Goal: Navigation & Orientation: Find specific page/section

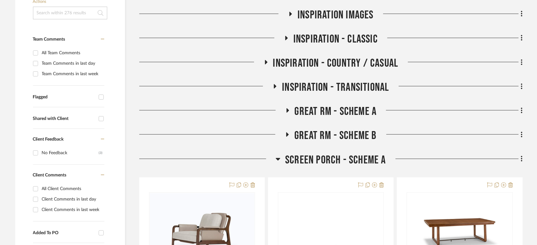
scroll to position [282, 0]
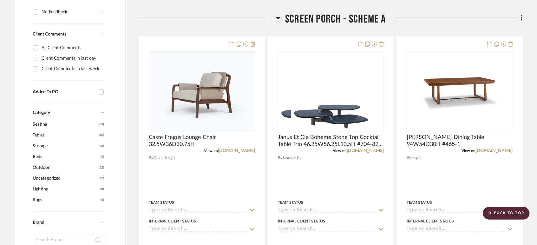
click at [305, 18] on span "Screen Porch - Scheme A" at bounding box center [335, 19] width 101 height 14
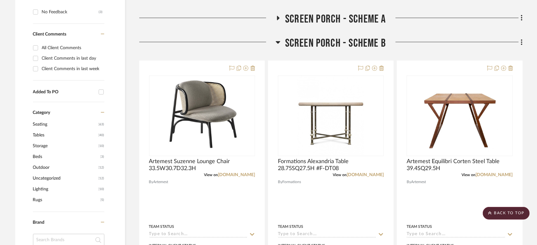
click at [302, 41] on span "Screen Porch - Scheme B" at bounding box center [335, 43] width 101 height 14
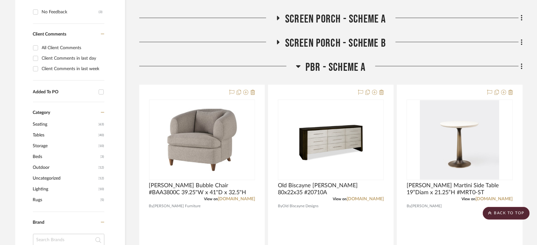
scroll to position [317, 0]
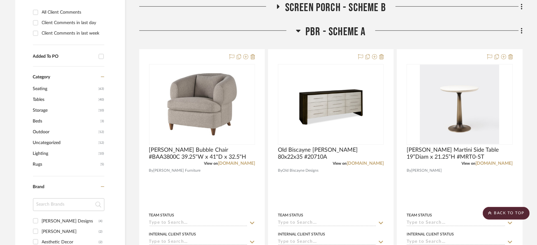
click at [316, 29] on span "PBR - Scheme A" at bounding box center [335, 32] width 60 height 14
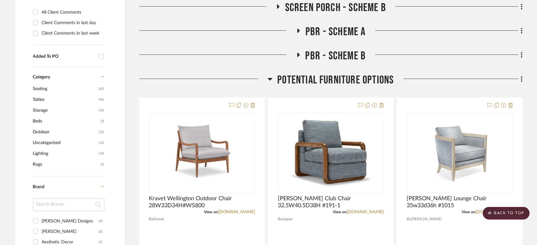
click at [308, 78] on span "Potential Furniture Options" at bounding box center [335, 80] width 116 height 14
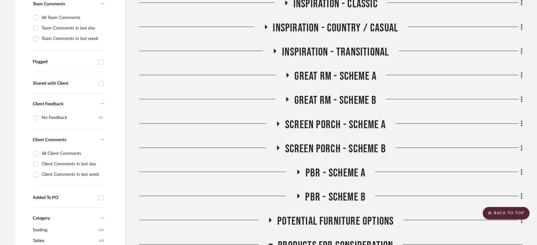
scroll to position [141, 0]
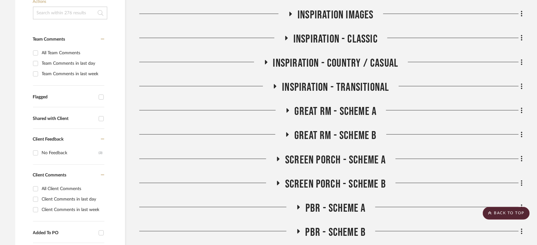
click at [306, 108] on span "Great Rm - Scheme A" at bounding box center [336, 112] width 82 height 14
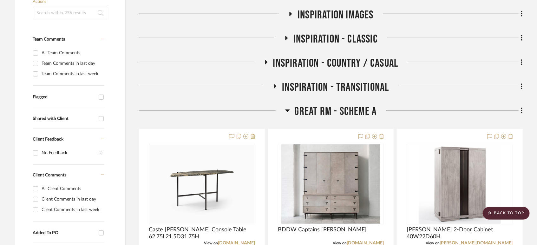
scroll to position [246, 0]
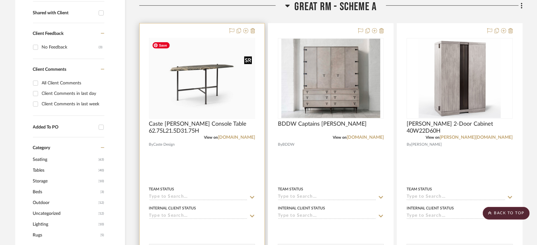
click at [0, 0] on img at bounding box center [0, 0] width 0 height 0
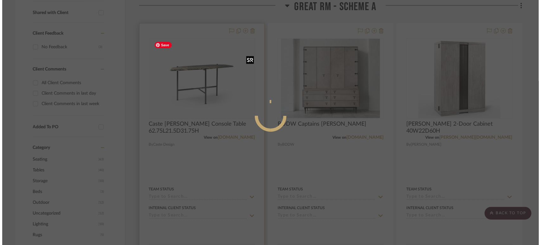
scroll to position [0, 0]
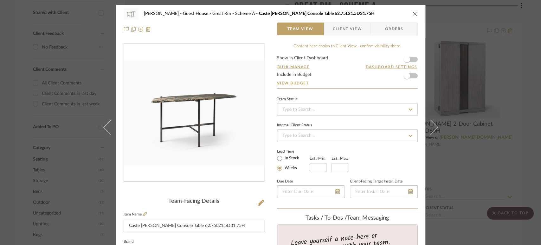
drag, startPoint x: 412, startPoint y: 12, endPoint x: 279, endPoint y: 8, distance: 132.7
click at [413, 12] on icon "close" at bounding box center [415, 13] width 5 height 5
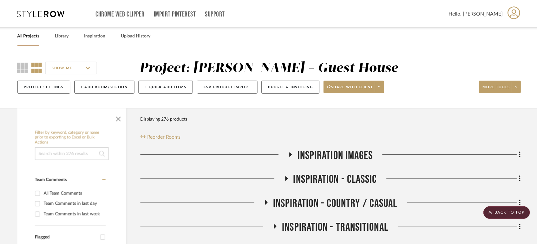
scroll to position [246, 0]
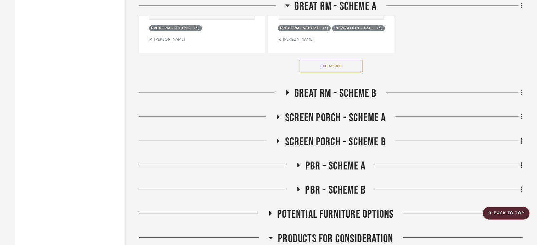
scroll to position [1128, 0]
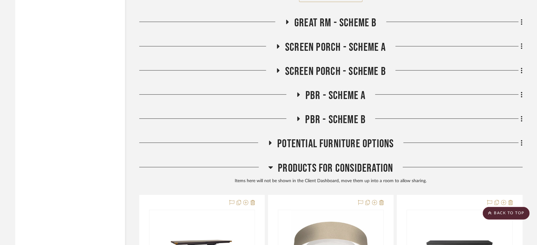
click at [362, 71] on span "Screen Porch - Scheme B" at bounding box center [335, 72] width 101 height 14
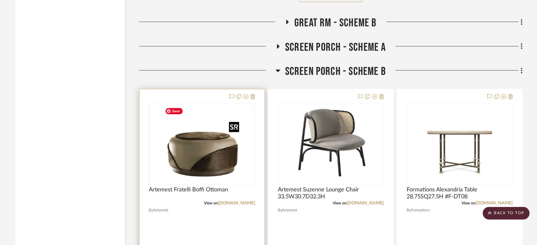
click at [233, 167] on img "0" at bounding box center [201, 143] width 79 height 79
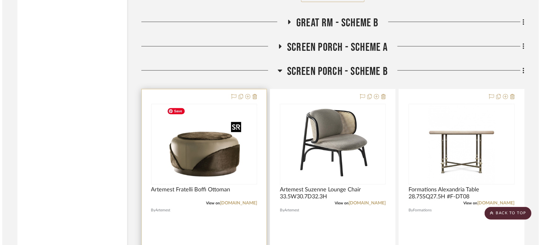
scroll to position [0, 0]
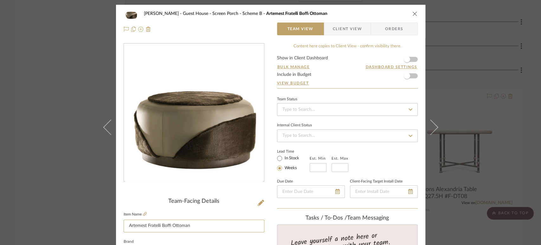
drag, startPoint x: 193, startPoint y: 225, endPoint x: 88, endPoint y: 225, distance: 105.6
click at [88, 225] on div "Ziegler - Guest House Screen Porch - Scheme B Artemest Fratelli Boffi Ottoman T…" at bounding box center [270, 122] width 541 height 245
click at [413, 15] on icon "close" at bounding box center [415, 13] width 5 height 5
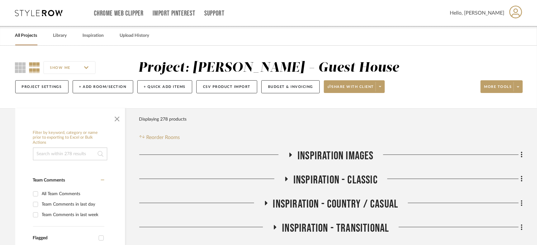
click at [26, 37] on link "All Projects" at bounding box center [26, 35] width 22 height 9
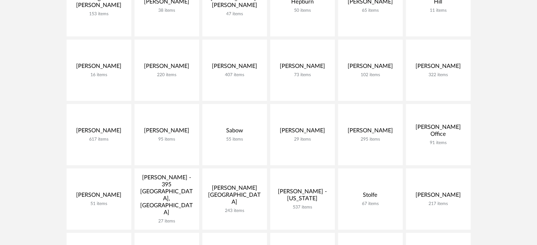
scroll to position [282, 0]
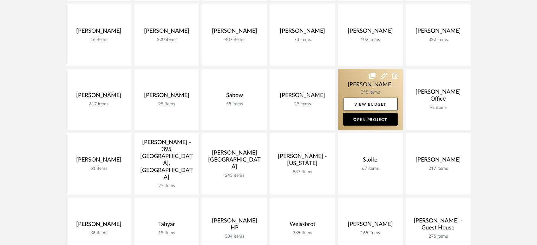
click at [349, 82] on link at bounding box center [370, 99] width 65 height 61
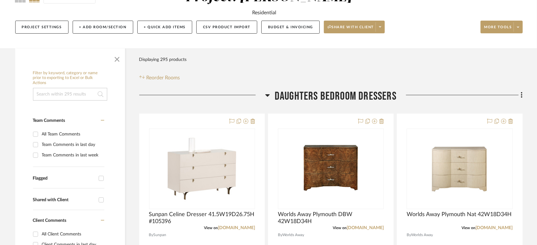
scroll to position [106, 0]
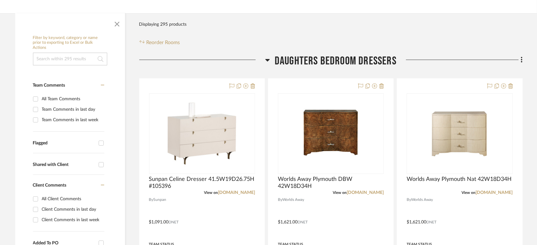
click at [322, 59] on span "Daughters Bedroom Dressers" at bounding box center [336, 61] width 122 height 14
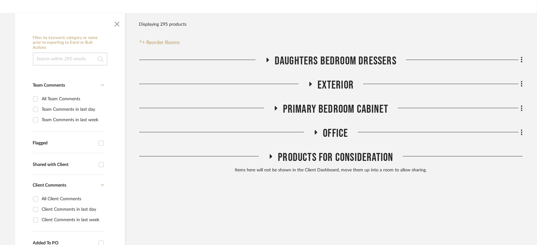
click at [335, 132] on span "Office" at bounding box center [335, 134] width 25 height 14
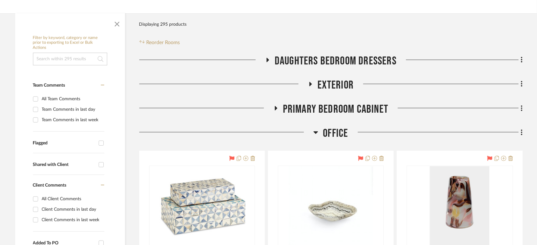
scroll to position [211, 0]
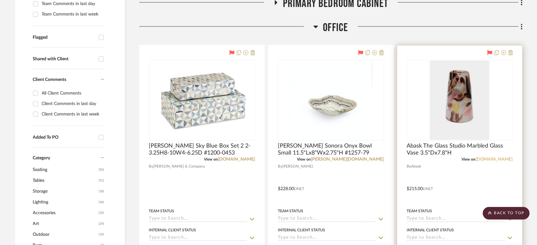
click at [499, 158] on link "abask.com" at bounding box center [494, 159] width 37 height 4
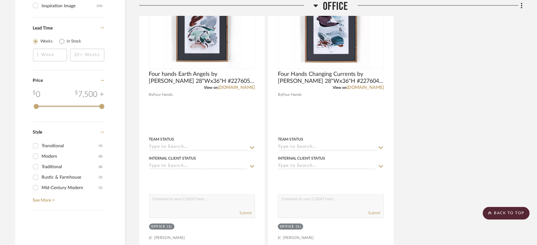
scroll to position [952, 0]
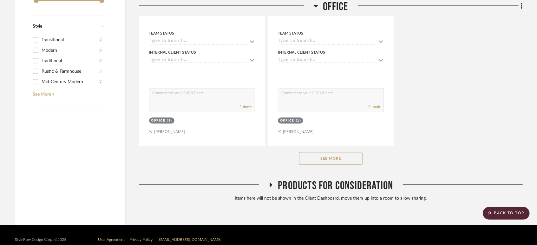
click at [322, 162] on button "See More" at bounding box center [330, 158] width 63 height 13
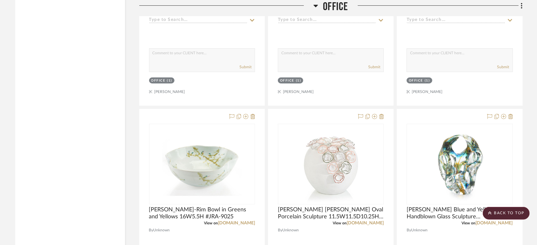
scroll to position [3418, 0]
